Goal: Task Accomplishment & Management: Manage account settings

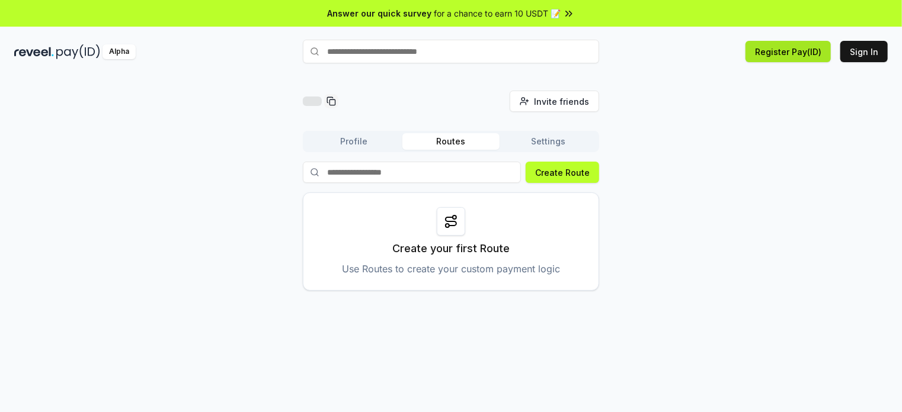
click at [784, 54] on button "Register Pay(ID)" at bounding box center [787, 51] width 85 height 21
click at [869, 53] on button "Sign In" at bounding box center [863, 51] width 47 height 21
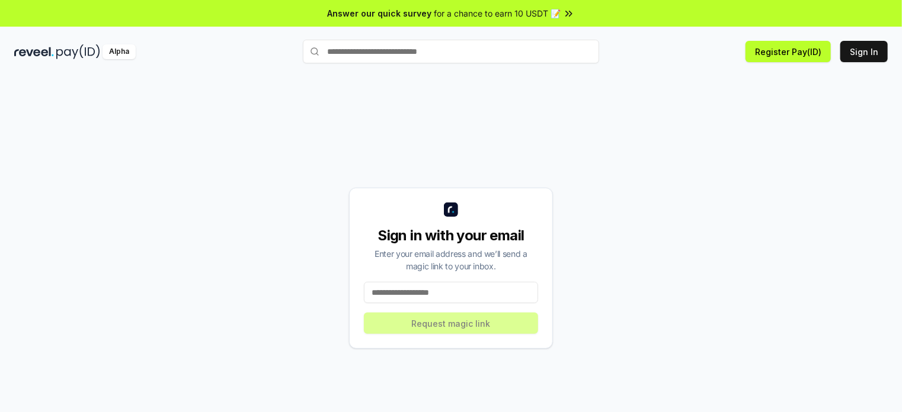
click at [455, 295] on input at bounding box center [451, 292] width 174 height 21
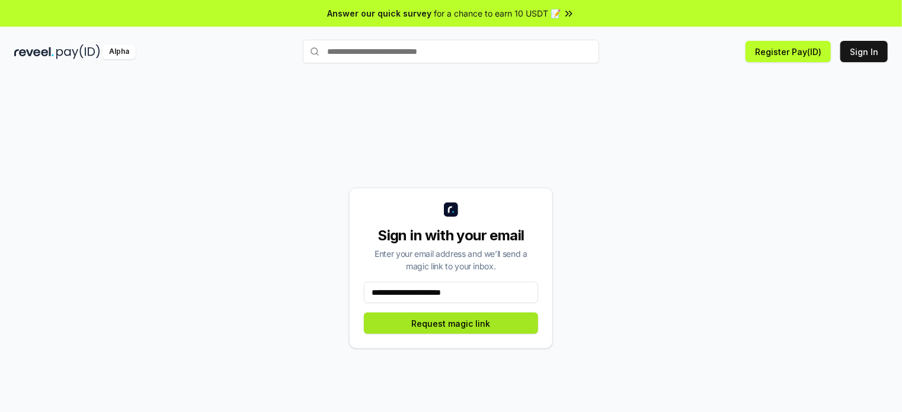
type input "**********"
click at [459, 323] on button "Request magic link" at bounding box center [451, 323] width 174 height 21
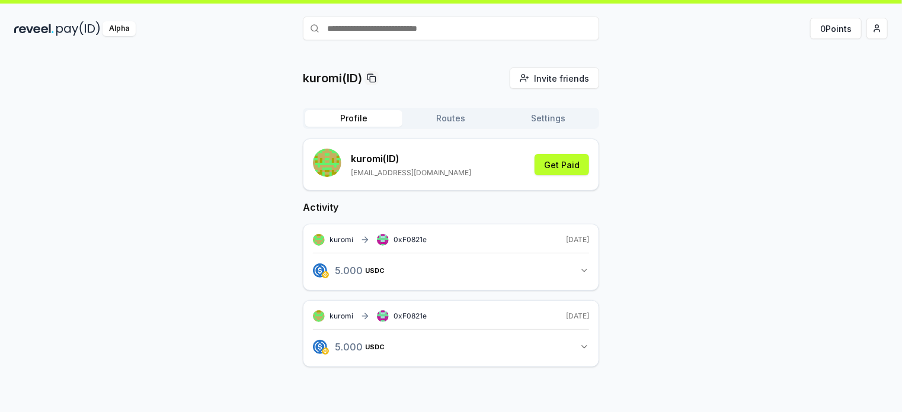
scroll to position [33, 0]
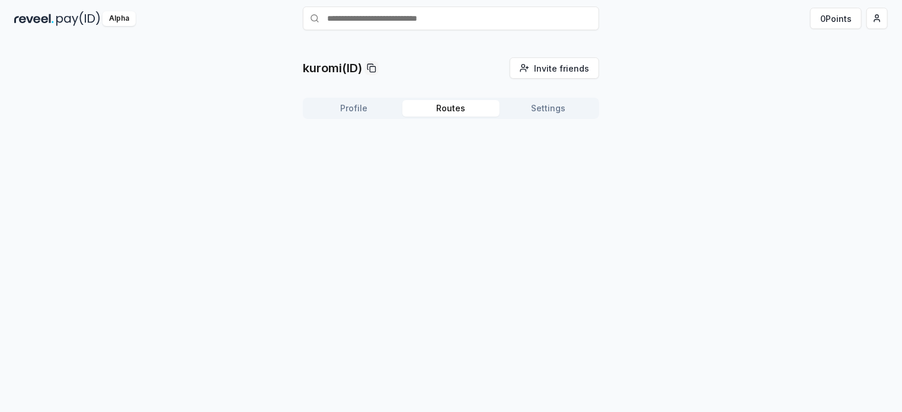
click at [453, 108] on button "Routes" at bounding box center [450, 108] width 97 height 17
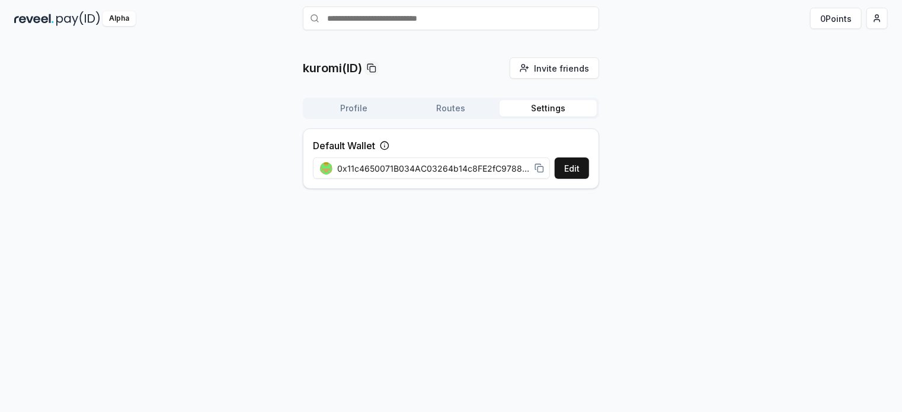
click at [549, 108] on button "Settings" at bounding box center [547, 108] width 97 height 17
click at [571, 169] on button "Edit" at bounding box center [572, 168] width 34 height 21
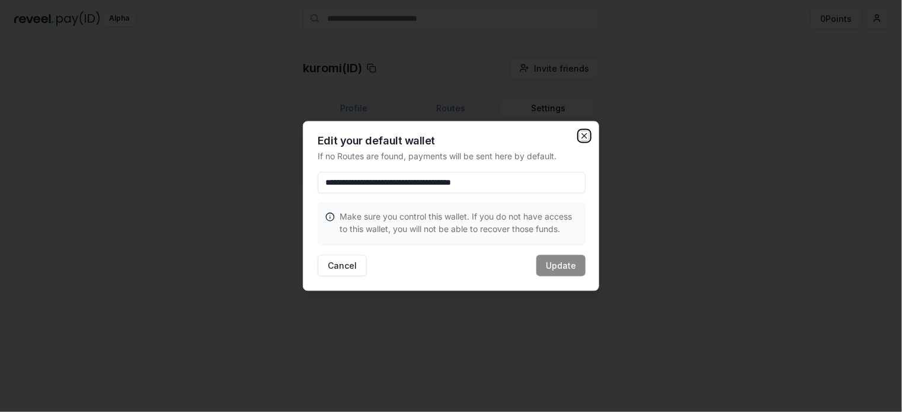
click at [586, 134] on icon "button" at bounding box center [584, 136] width 5 height 5
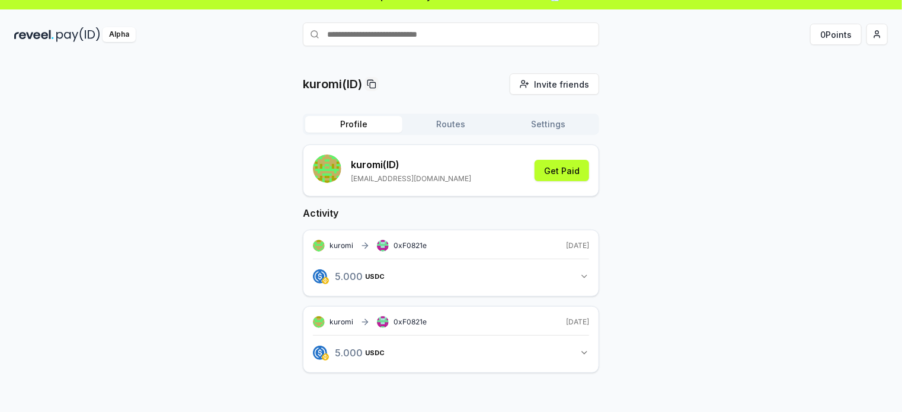
scroll to position [33, 0]
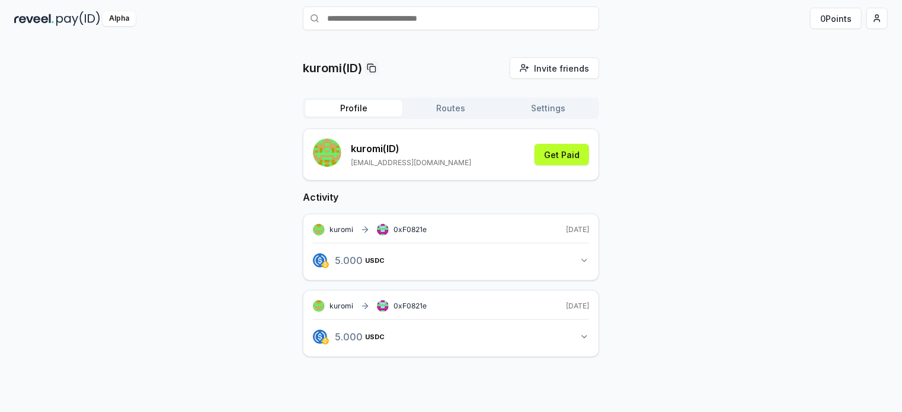
click at [588, 258] on icon "button" at bounding box center [583, 260] width 9 height 9
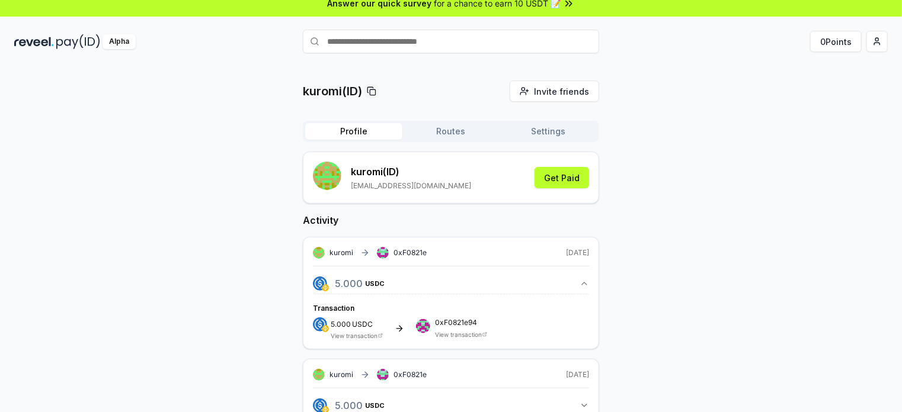
scroll to position [0, 0]
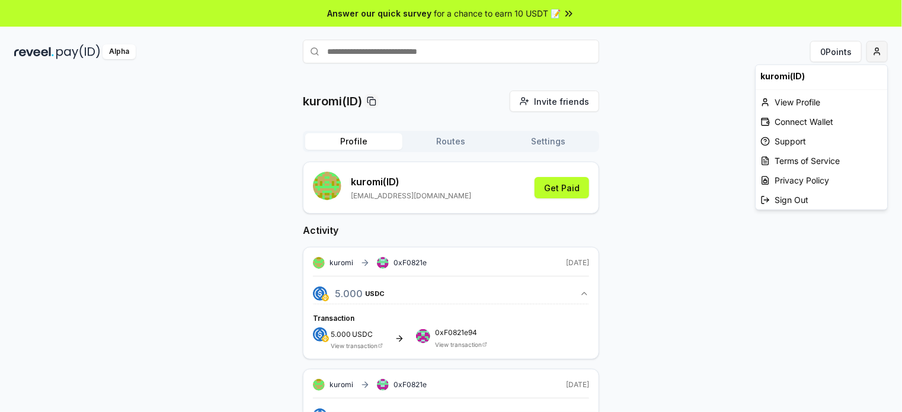
click at [880, 52] on html "Answer our quick survey for a chance to earn 10 USDT 📝 Alpha 0 Points kuromi(ID…" at bounding box center [451, 206] width 902 height 412
click at [819, 118] on div "Connect Wallet" at bounding box center [821, 122] width 132 height 20
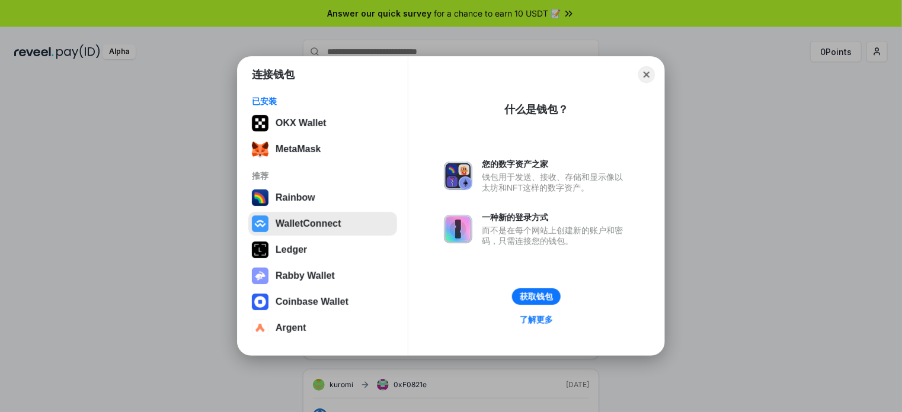
click at [320, 223] on button "WalletConnect" at bounding box center [322, 224] width 149 height 24
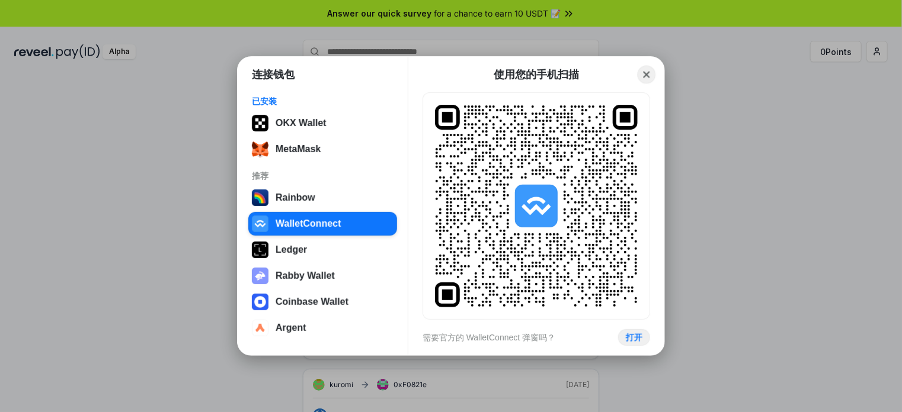
click at [649, 73] on button "Close" at bounding box center [646, 75] width 18 height 18
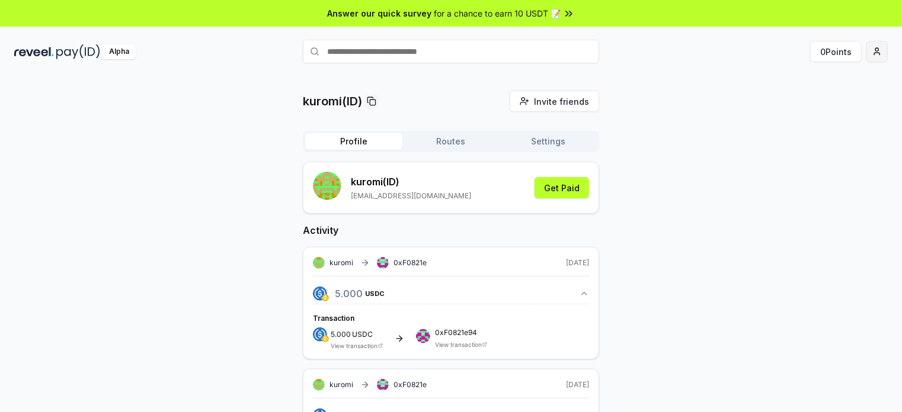
click at [882, 51] on html "Answer our quick survey for a chance to earn 10 USDT 📝 Alpha 0 Points kuromi(ID…" at bounding box center [451, 206] width 902 height 412
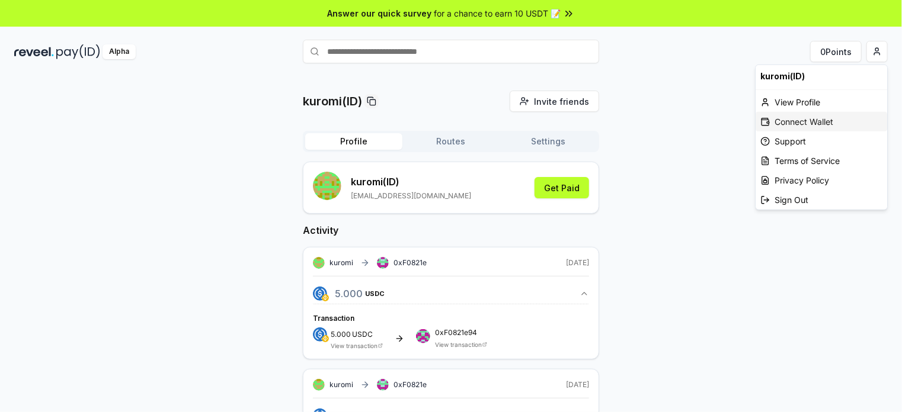
click at [808, 123] on div "Connect Wallet" at bounding box center [821, 122] width 132 height 20
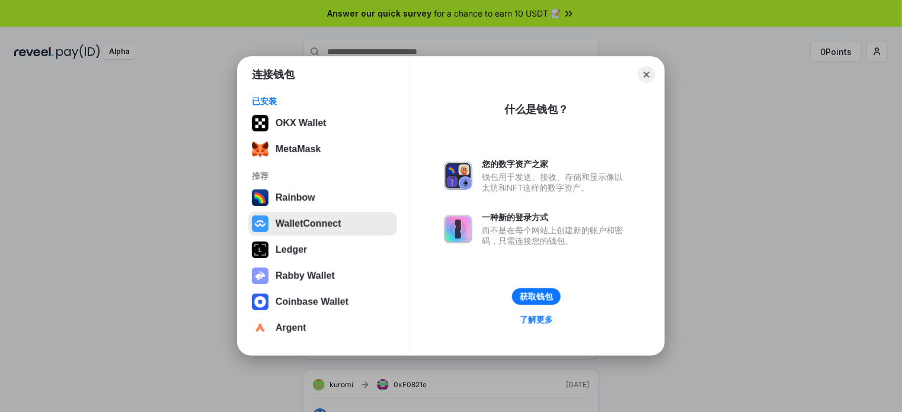
click at [303, 226] on button "WalletConnect" at bounding box center [322, 224] width 149 height 24
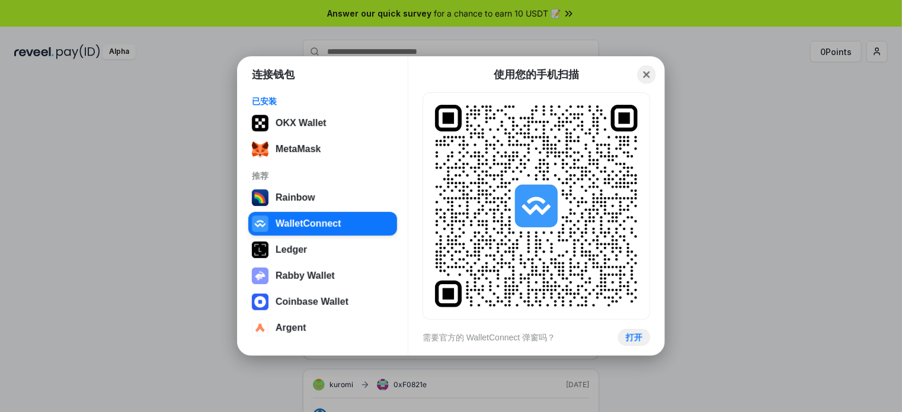
click at [642, 70] on button "Close" at bounding box center [646, 75] width 18 height 18
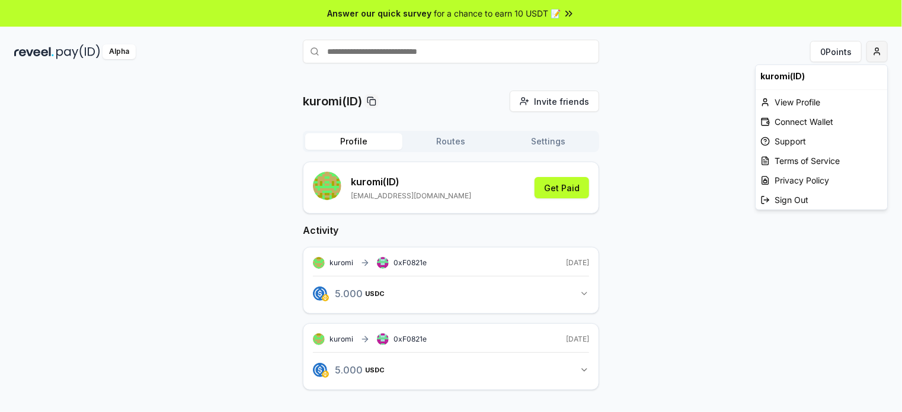
click at [876, 55] on html "Answer our quick survey for a chance to earn 10 USDT 📝 Alpha 0 Points kuromi(ID…" at bounding box center [451, 206] width 902 height 412
click at [815, 123] on div "Connect Wallet" at bounding box center [821, 122] width 132 height 20
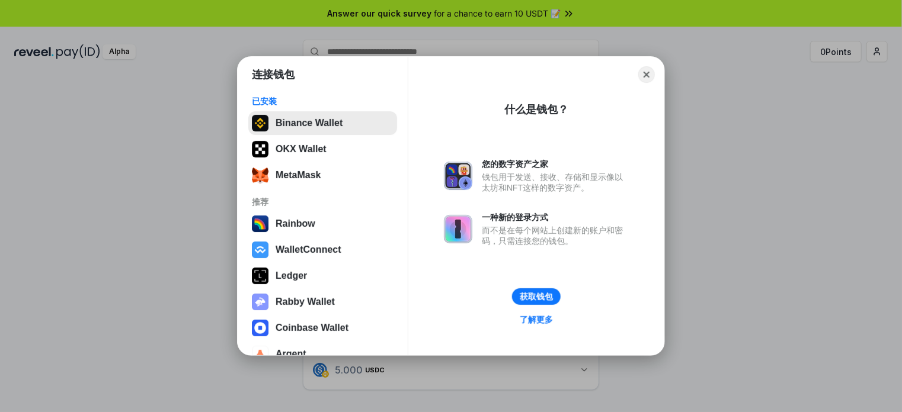
click at [333, 127] on button "Binance Wallet" at bounding box center [322, 123] width 149 height 24
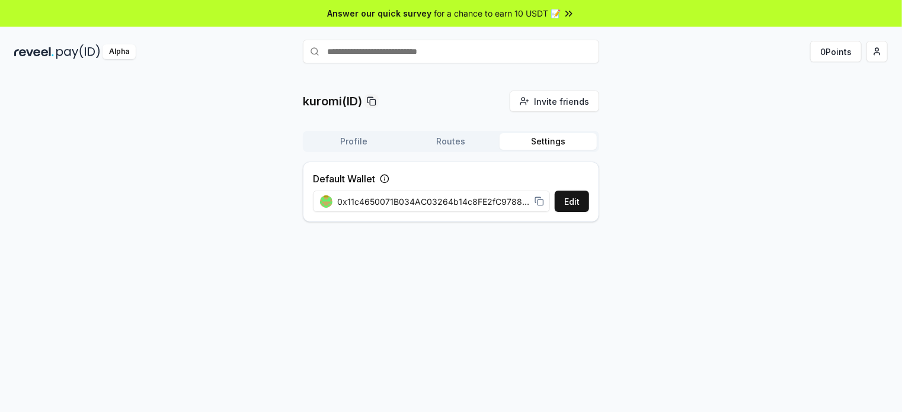
scroll to position [33, 0]
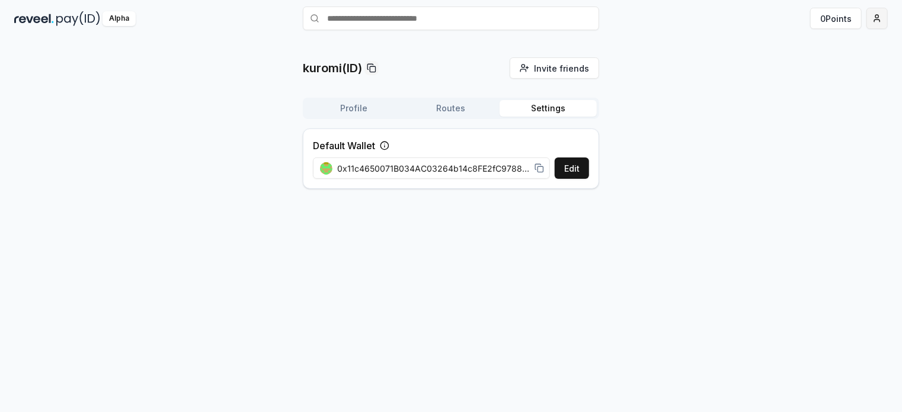
click at [875, 19] on html "Answer our quick survey for a chance to earn 10 USDT 📝 Alpha 0 Points kuromi(ID…" at bounding box center [451, 206] width 902 height 412
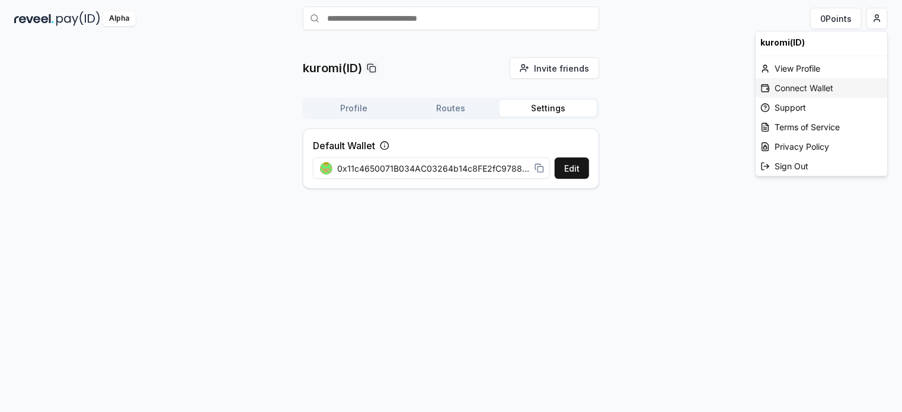
click at [832, 88] on div "Connect Wallet" at bounding box center [821, 88] width 132 height 20
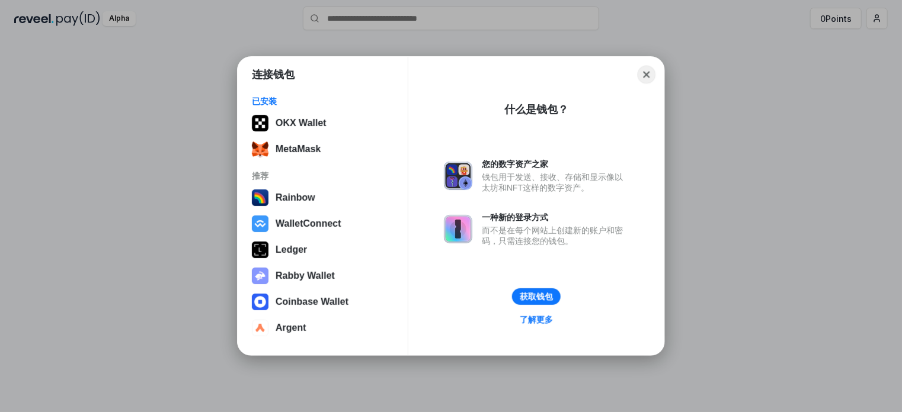
click at [649, 75] on button "Close" at bounding box center [646, 75] width 18 height 18
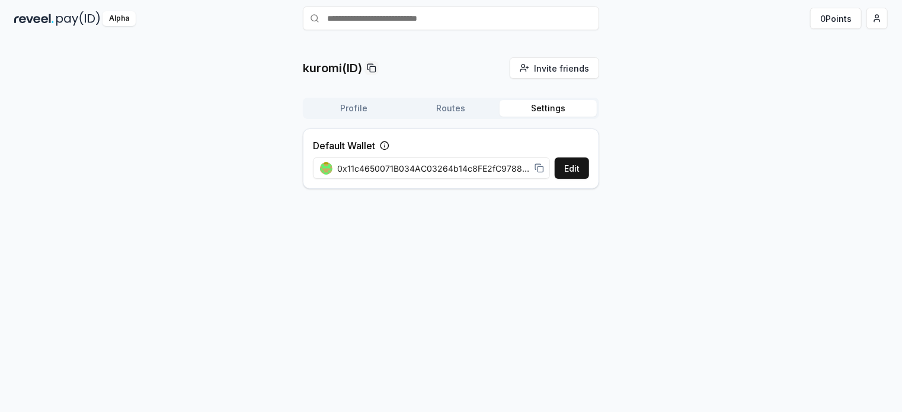
click at [437, 166] on span "0x11c4650071B034AC03264b14c8FE2fC9788C47ef" at bounding box center [433, 168] width 193 height 12
drag, startPoint x: 430, startPoint y: 166, endPoint x: 547, endPoint y: 167, distance: 117.9
click at [547, 167] on div "0x11c4650071B034AC03264b14c8FE2fC9788C47ef" at bounding box center [432, 168] width 238 height 27
click at [565, 168] on button "Edit" at bounding box center [572, 168] width 34 height 21
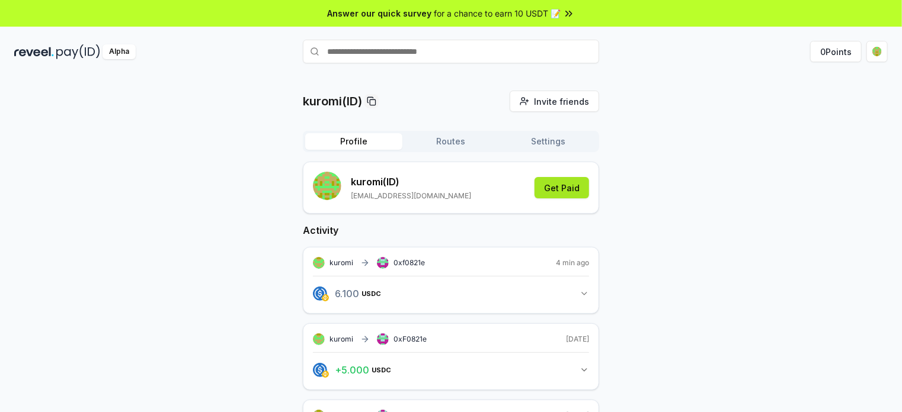
click at [559, 189] on button "Get Paid" at bounding box center [561, 187] width 55 height 21
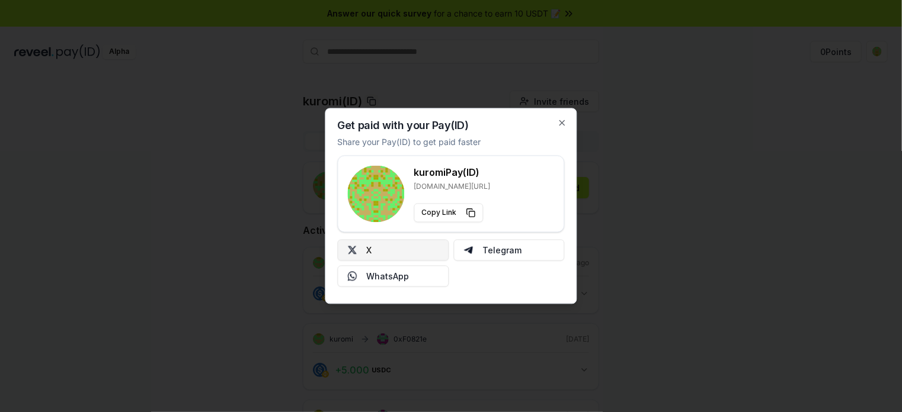
click at [389, 248] on button "X" at bounding box center [393, 250] width 111 height 21
click at [467, 210] on button "Copy Link" at bounding box center [448, 213] width 69 height 19
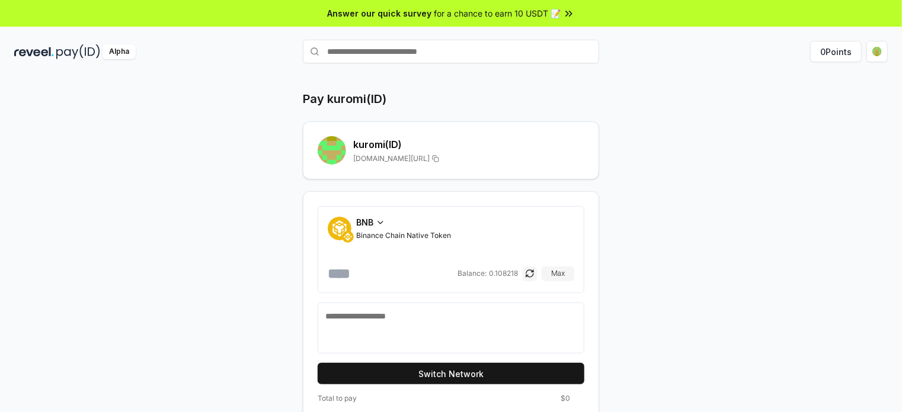
click at [368, 142] on h2 "kuromi (ID)" at bounding box center [468, 144] width 231 height 14
copy h2 "kuromi"
click at [351, 52] on input "text" at bounding box center [451, 52] width 296 height 24
paste input "******"
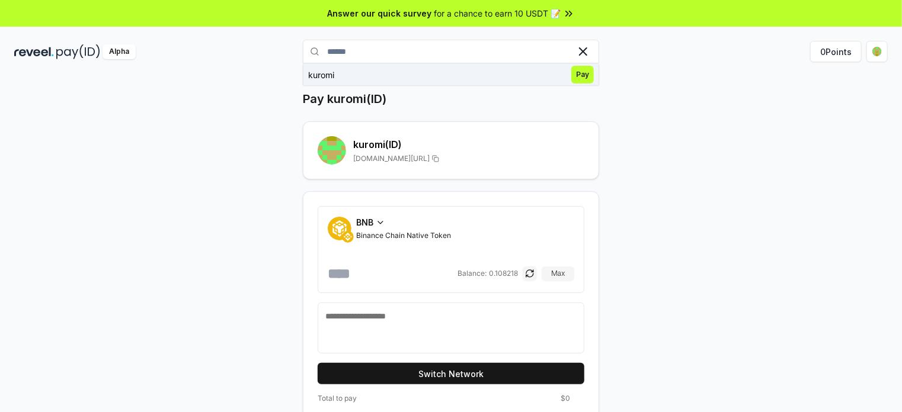
type input "******"
click at [346, 75] on button "kuromi Pay" at bounding box center [451, 74] width 296 height 21
